Goal: Check status: Check status

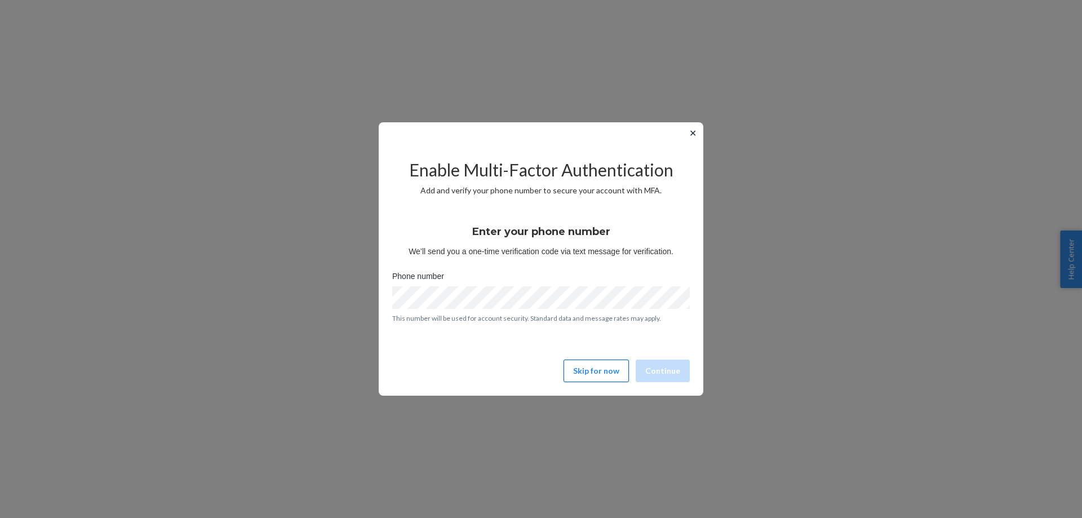
click at [582, 371] on button "Skip for now" at bounding box center [596, 371] width 65 height 23
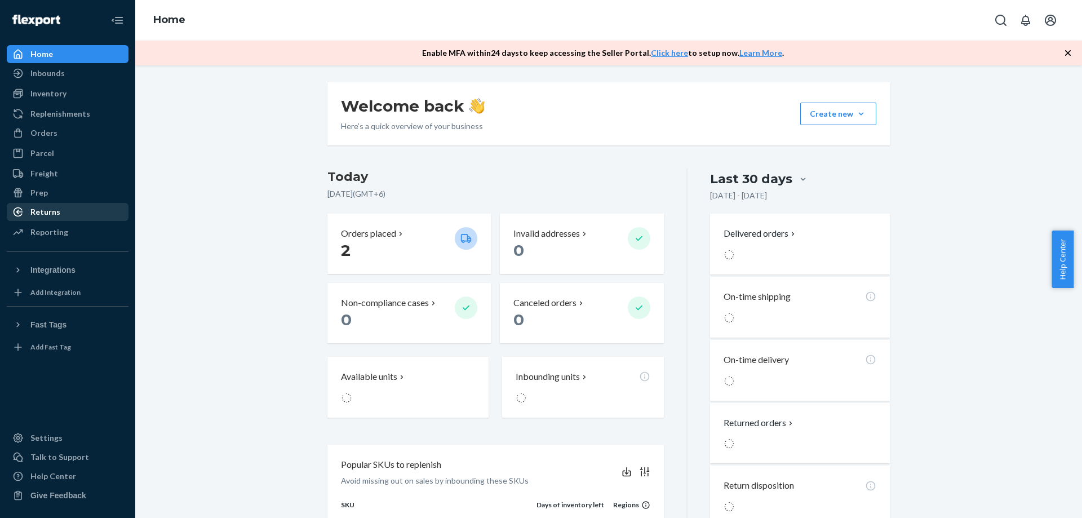
click at [61, 213] on div "Returns" at bounding box center [68, 212] width 120 height 16
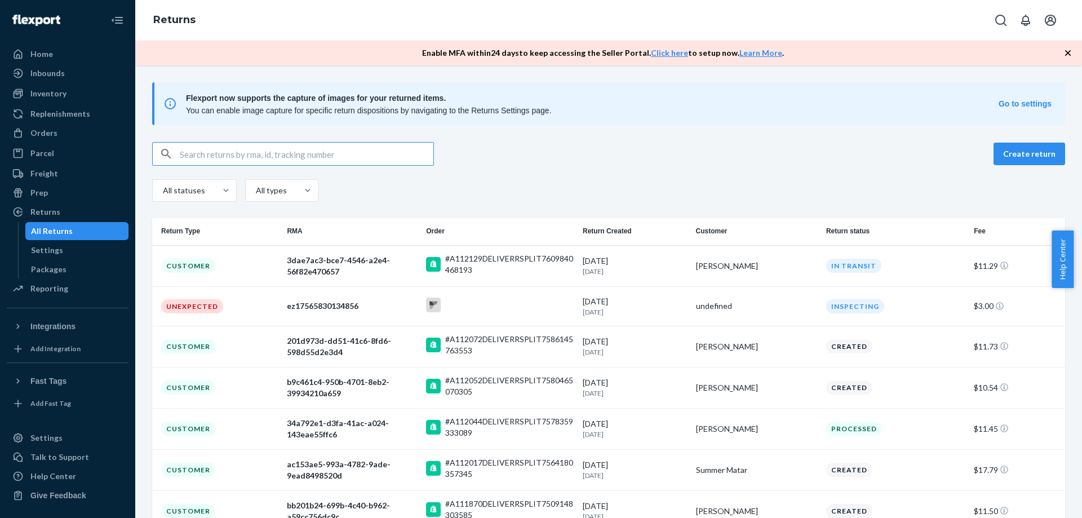
click at [283, 152] on input "text" at bounding box center [307, 154] width 254 height 23
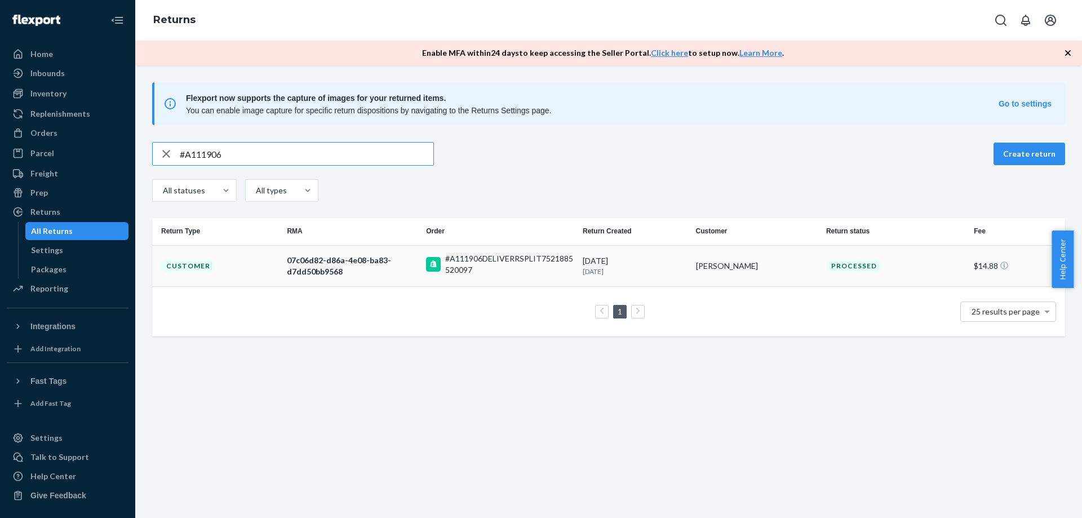
type input "#A111906"
click at [415, 278] on td "07c06d82-d86a-4e08-ba83-d7dd50bb9568" at bounding box center [351, 265] width 139 height 41
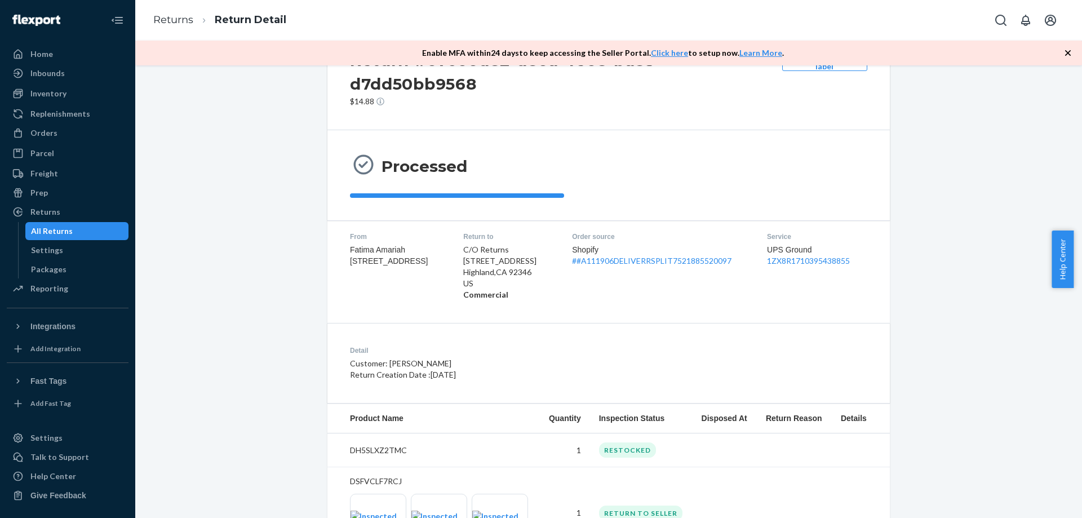
scroll to position [126, 0]
